Goal: Book appointment/travel/reservation

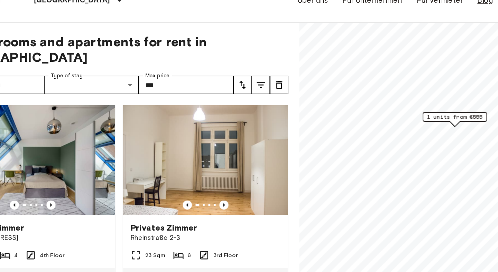
scroll to position [16, 46]
